Goal: Task Accomplishment & Management: Use online tool/utility

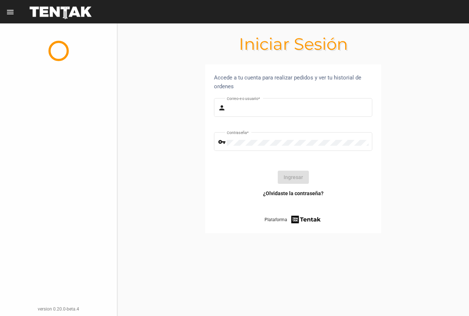
type input "UsuarioHisehi"
click at [277, 152] on div "vpn_key Contraseña *" at bounding box center [293, 145] width 158 height 26
click at [289, 176] on button "Ingresar" at bounding box center [293, 177] width 31 height 13
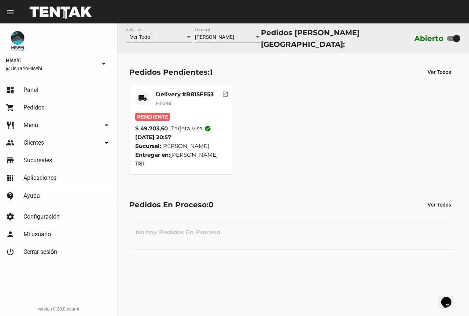
click at [188, 104] on mat-card-subtitle "Hisehi" at bounding box center [185, 103] width 58 height 7
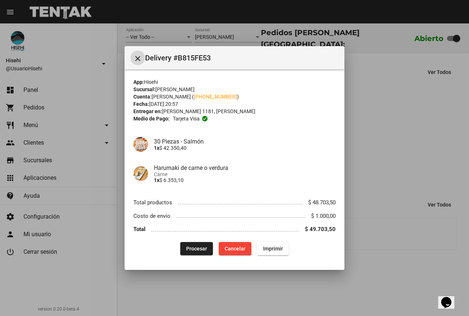
click at [191, 249] on span "Procesar" at bounding box center [196, 249] width 21 height 6
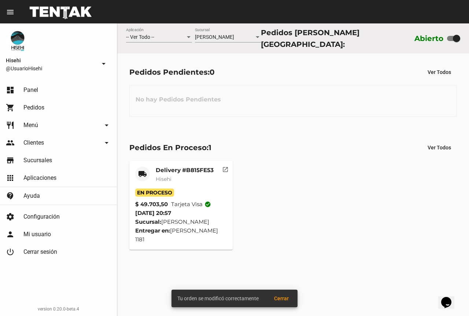
click at [193, 171] on mat-card-title "Delivery #B815FE53" at bounding box center [185, 170] width 58 height 7
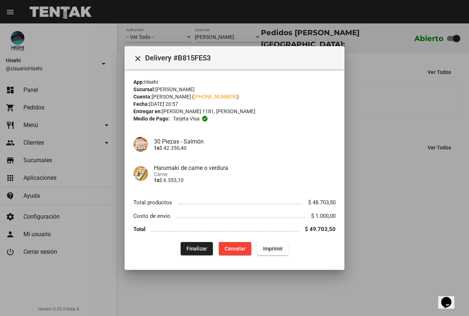
click at [139, 58] on mat-icon "close" at bounding box center [137, 58] width 9 height 9
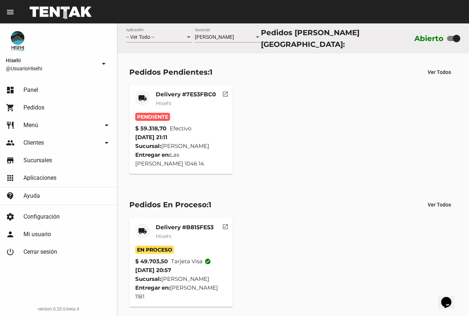
click at [187, 102] on mat-card-subtitle "Hisehi" at bounding box center [186, 103] width 60 height 7
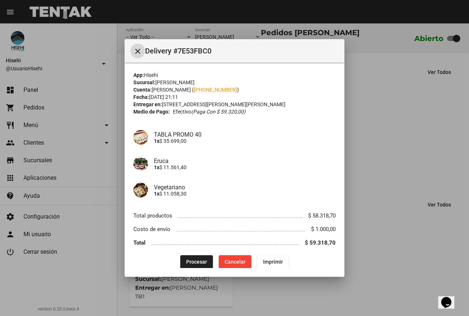
scroll to position [6, 0]
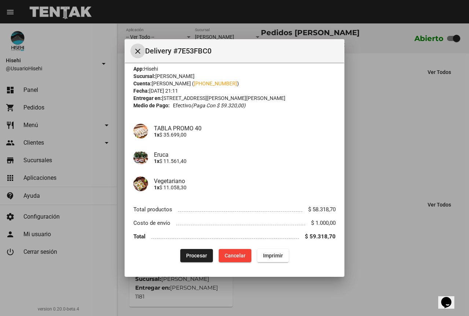
click at [193, 252] on button "Procesar" at bounding box center [196, 255] width 33 height 13
